Goal: Entertainment & Leisure: Consume media (video, audio)

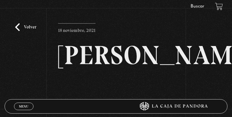
scroll to position [86, 0]
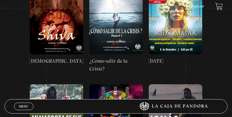
scroll to position [3407, 0]
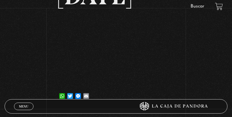
scroll to position [115, 0]
